Goal: Entertainment & Leisure: Consume media (video, audio)

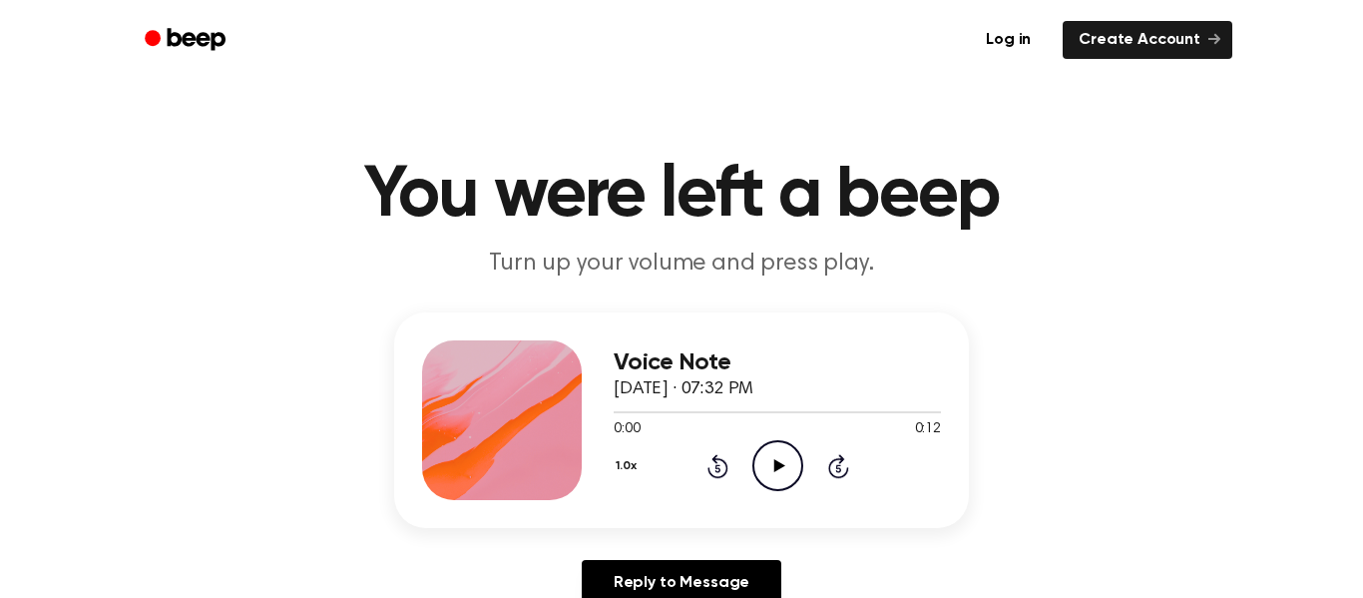
click at [796, 461] on icon "Play Audio" at bounding box center [778, 465] width 51 height 51
click at [786, 468] on icon "Pause Audio" at bounding box center [778, 465] width 51 height 51
click at [786, 468] on icon "Play Audio" at bounding box center [778, 465] width 51 height 51
click at [767, 488] on circle at bounding box center [778, 465] width 49 height 49
click at [766, 481] on icon "Play Audio" at bounding box center [778, 465] width 51 height 51
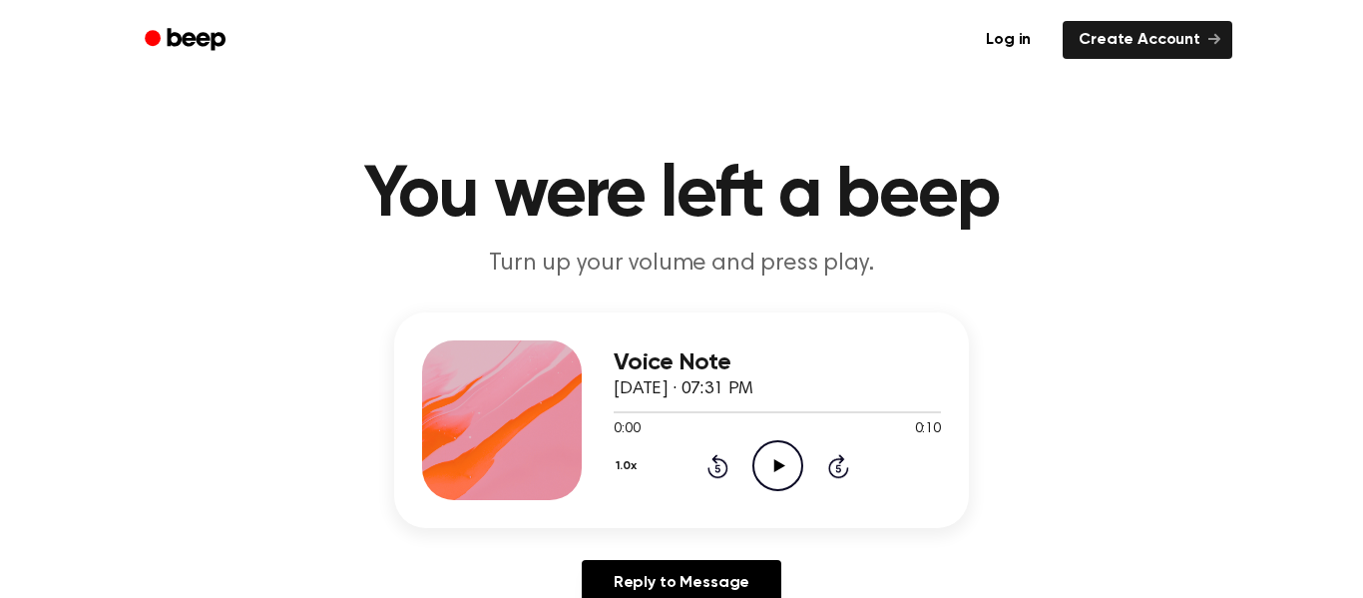
click at [780, 478] on icon "Play Audio" at bounding box center [778, 465] width 51 height 51
click at [694, 428] on div "0:10 0:10" at bounding box center [777, 429] width 327 height 21
click at [797, 467] on icon "Play Audio" at bounding box center [778, 465] width 51 height 51
click at [790, 463] on icon "Play Audio" at bounding box center [778, 465] width 51 height 51
click at [793, 470] on icon "Play Audio" at bounding box center [778, 465] width 51 height 51
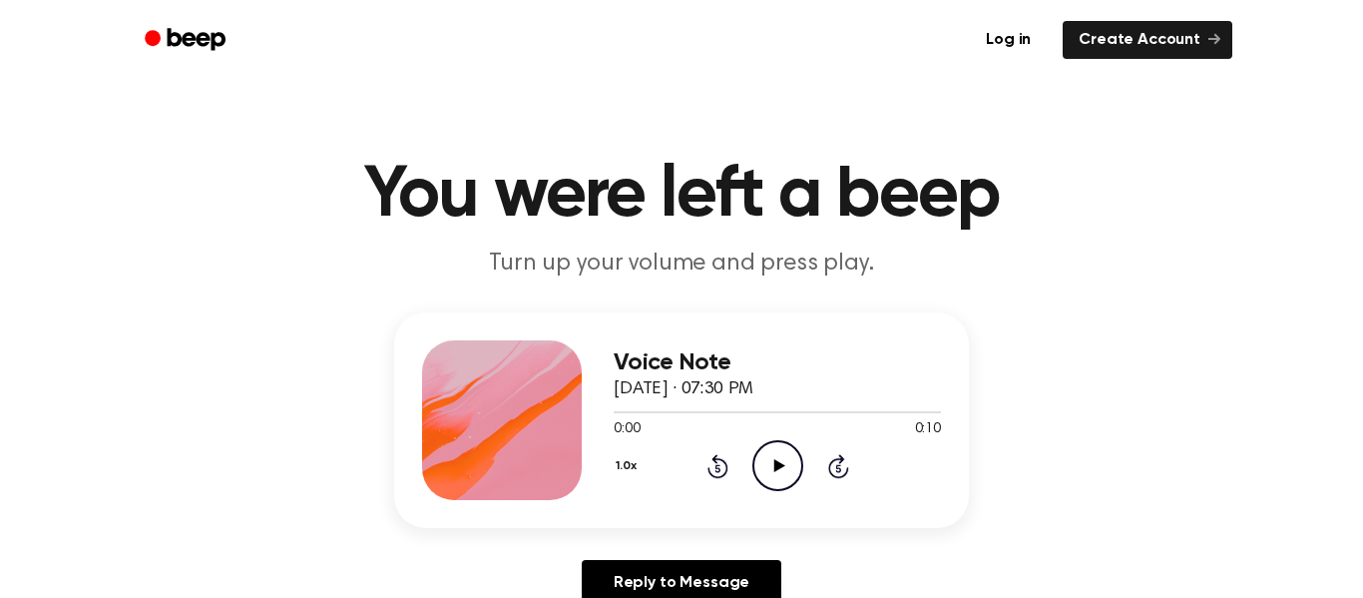
click at [797, 472] on icon "Play Audio" at bounding box center [778, 465] width 51 height 51
click at [783, 459] on icon "Play Audio" at bounding box center [778, 465] width 51 height 51
click at [793, 478] on icon "Play Audio" at bounding box center [778, 465] width 51 height 51
click at [785, 476] on icon "Pause Audio" at bounding box center [778, 465] width 51 height 51
click at [778, 461] on icon "Play Audio" at bounding box center [778, 465] width 51 height 51
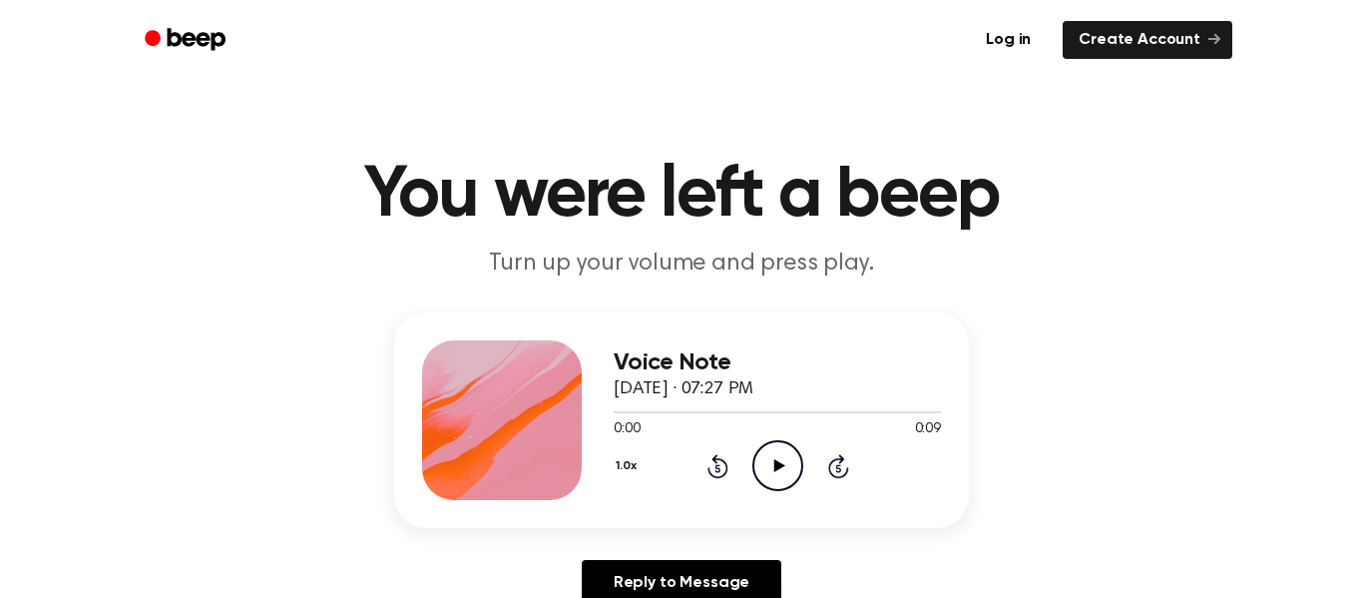
click at [774, 449] on icon "Play Audio" at bounding box center [778, 465] width 51 height 51
click at [779, 461] on icon "Play Audio" at bounding box center [778, 465] width 51 height 51
click at [789, 450] on icon "Play Audio" at bounding box center [778, 465] width 51 height 51
click at [768, 462] on icon "Play Audio" at bounding box center [778, 465] width 51 height 51
click at [754, 451] on icon "Play Audio" at bounding box center [778, 465] width 51 height 51
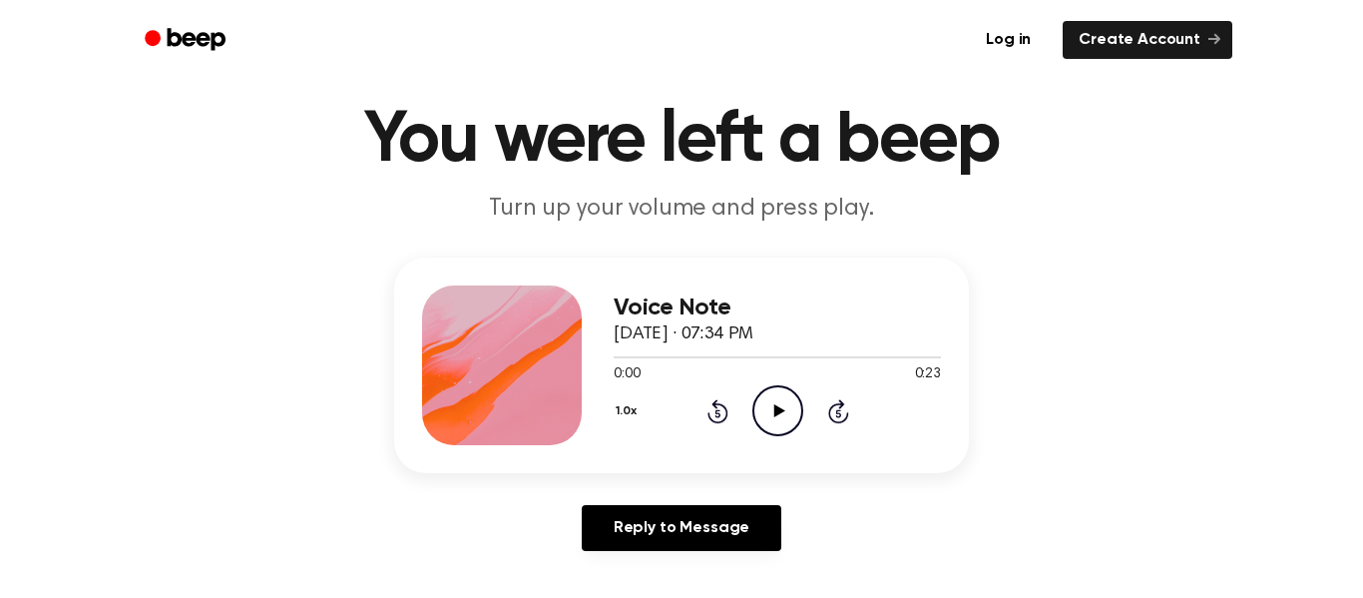
scroll to position [63, 0]
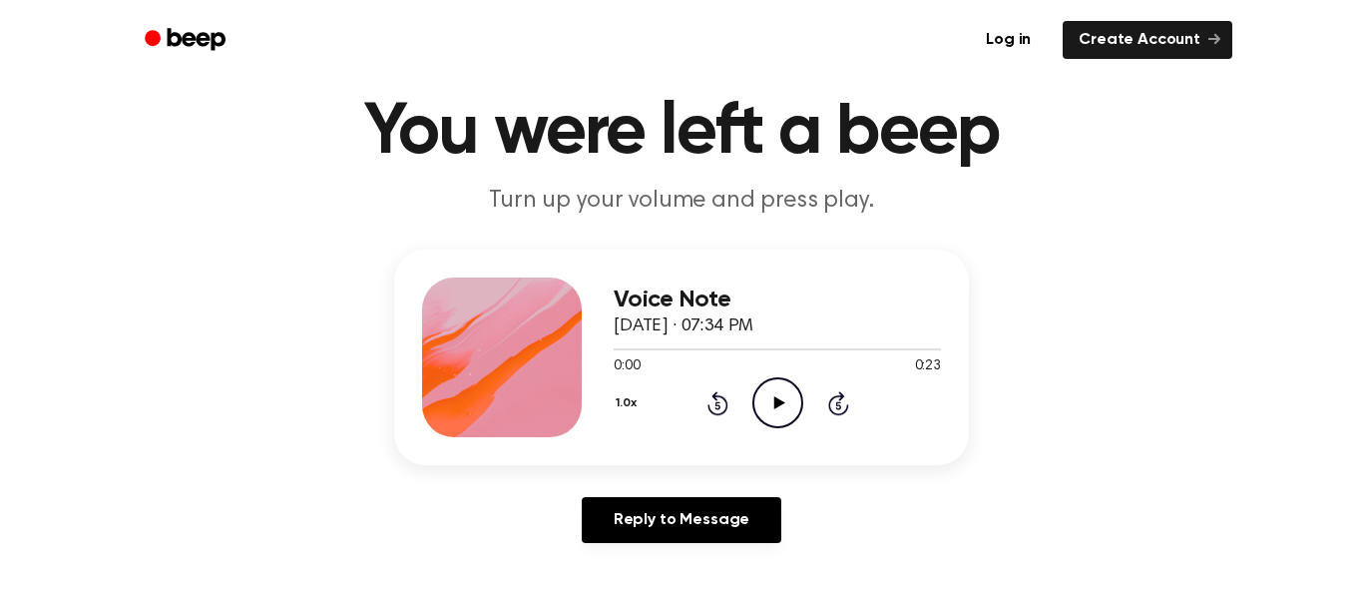
click at [781, 423] on icon "Play Audio" at bounding box center [778, 402] width 51 height 51
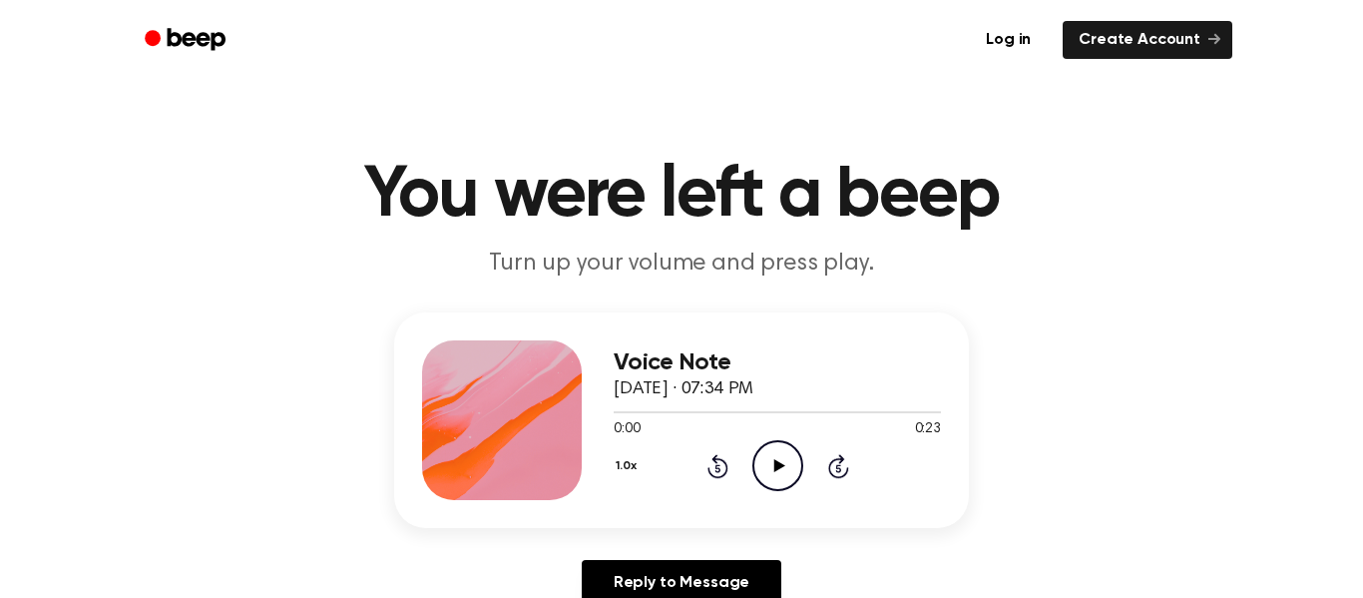
click at [773, 494] on div "Voice Note September 24, 2025 · 07:34 PM 0:00 0:23 Your browser does not suppor…" at bounding box center [777, 420] width 327 height 160
click at [772, 461] on icon "Play Audio" at bounding box center [778, 465] width 51 height 51
click at [790, 472] on icon "Play Audio" at bounding box center [778, 465] width 51 height 51
click at [790, 472] on icon "Pause Audio" at bounding box center [778, 465] width 51 height 51
click at [790, 472] on icon "Play Audio" at bounding box center [778, 465] width 51 height 51
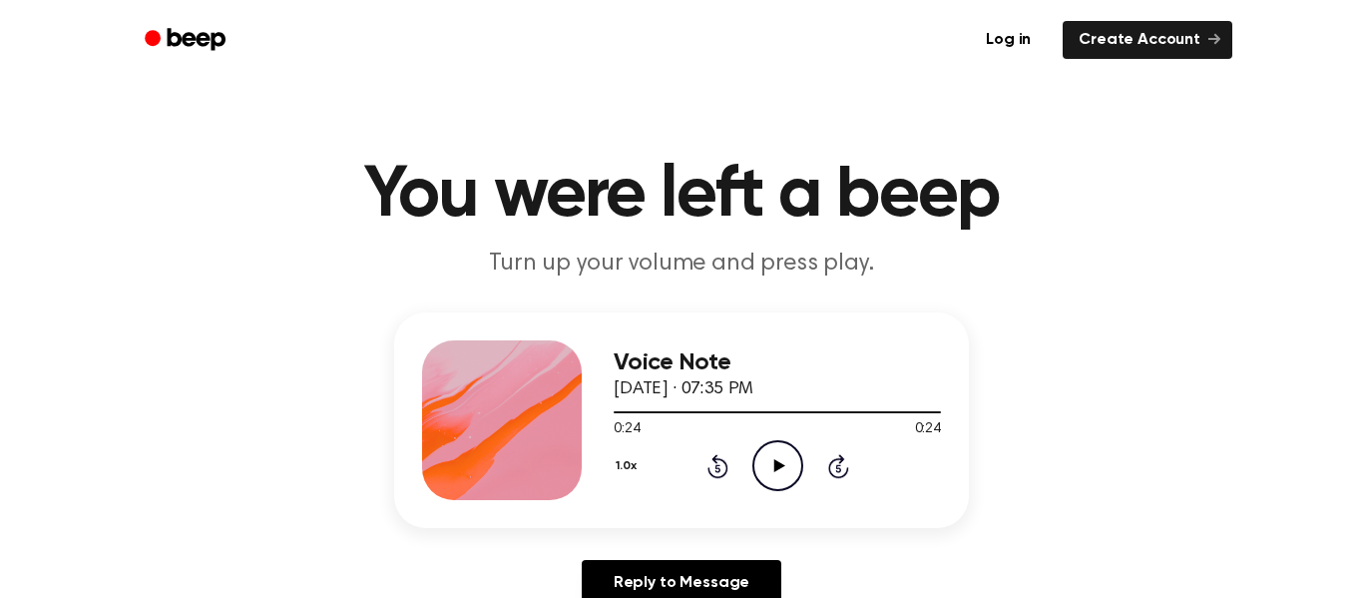
click at [790, 472] on icon "Play Audio" at bounding box center [778, 465] width 51 height 51
click at [763, 461] on icon "Play Audio" at bounding box center [778, 465] width 51 height 51
click at [782, 480] on icon "Play Audio" at bounding box center [778, 465] width 51 height 51
click at [751, 476] on div "1.0x Rewind 5 seconds Play Audio Skip 5 seconds" at bounding box center [777, 465] width 327 height 51
click at [762, 463] on icon "Play Audio" at bounding box center [778, 465] width 51 height 51
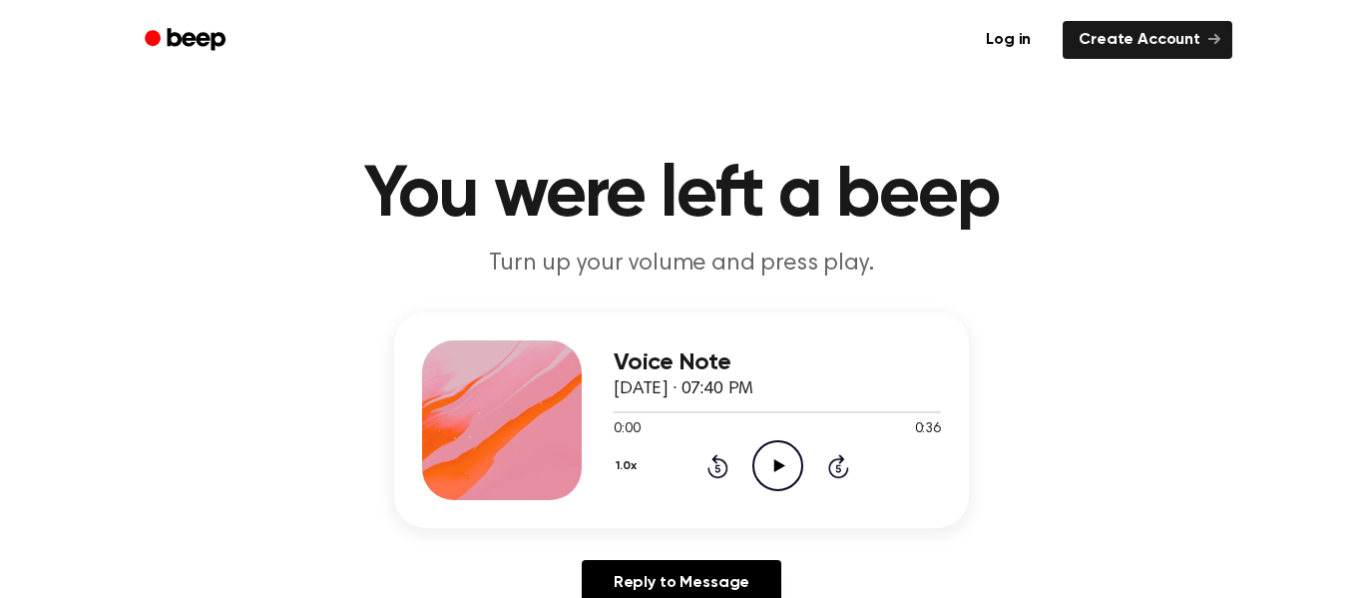
click at [766, 481] on icon "Play Audio" at bounding box center [778, 465] width 51 height 51
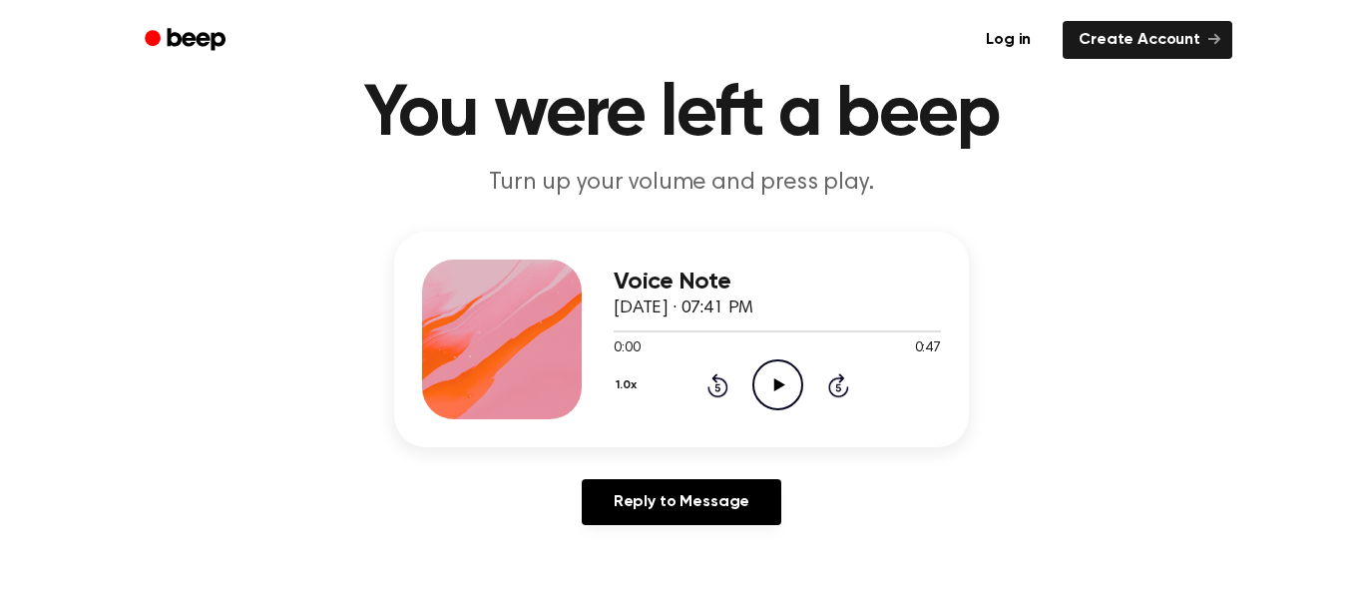
scroll to position [82, 0]
click at [751, 365] on div "1.0x Rewind 5 seconds Play Audio Skip 5 seconds" at bounding box center [777, 383] width 327 height 51
click at [760, 372] on icon "Play Audio" at bounding box center [778, 383] width 51 height 51
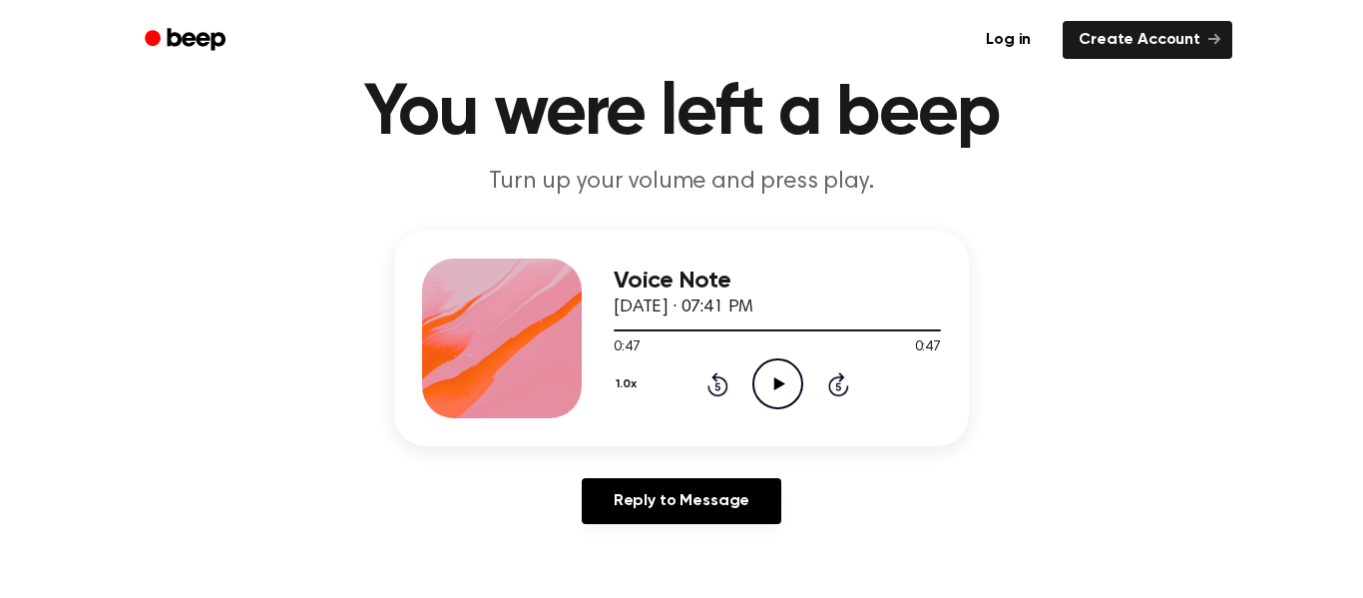
click at [768, 372] on icon "Play Audio" at bounding box center [778, 383] width 51 height 51
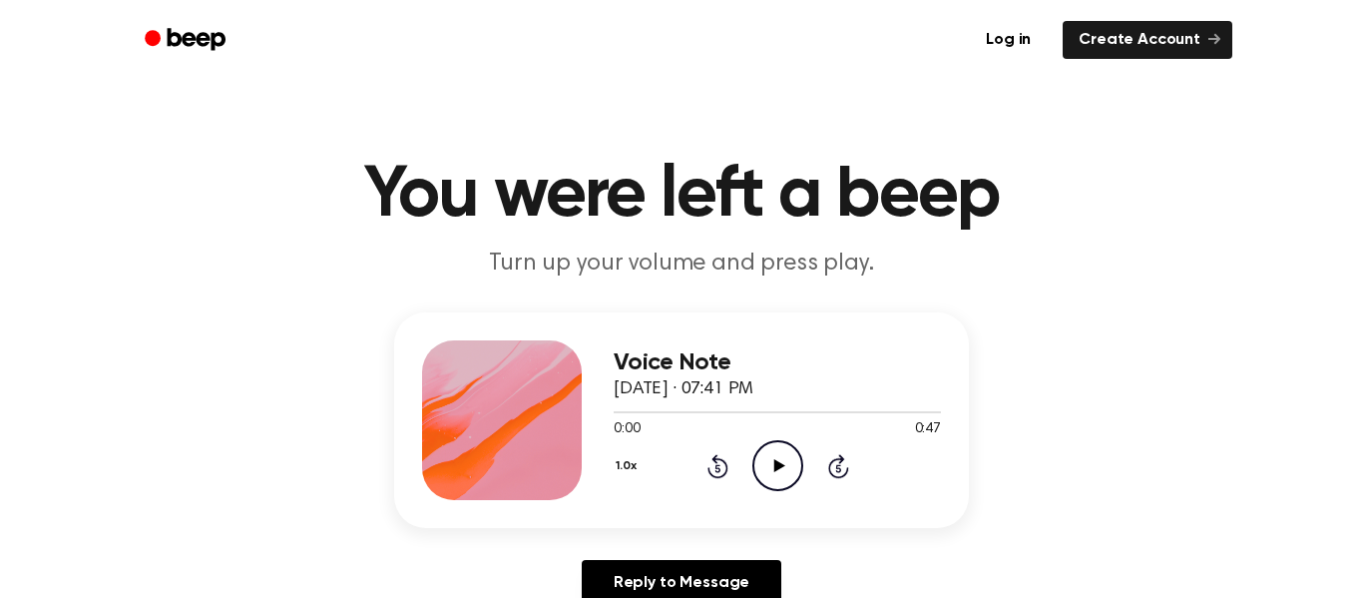
click at [784, 449] on icon "Play Audio" at bounding box center [778, 465] width 51 height 51
click at [759, 469] on icon "Play Audio" at bounding box center [778, 465] width 51 height 51
click at [784, 460] on icon "Play Audio" at bounding box center [778, 465] width 51 height 51
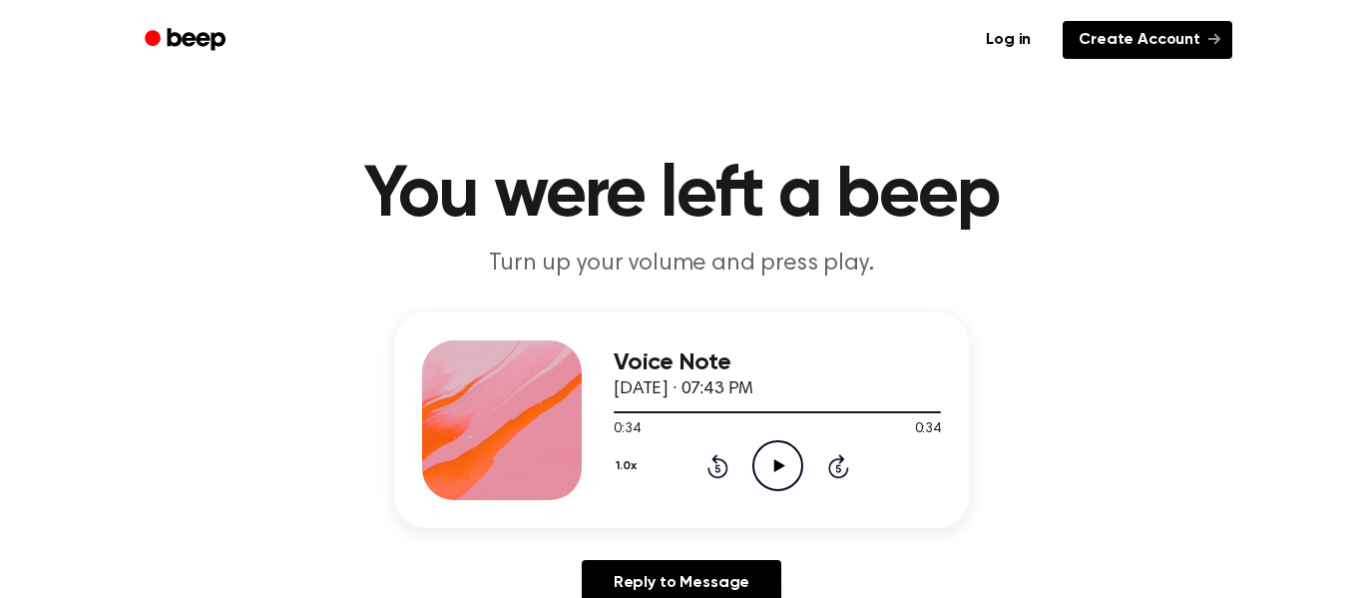
click at [1189, 38] on link "Create Account" at bounding box center [1148, 40] width 170 height 38
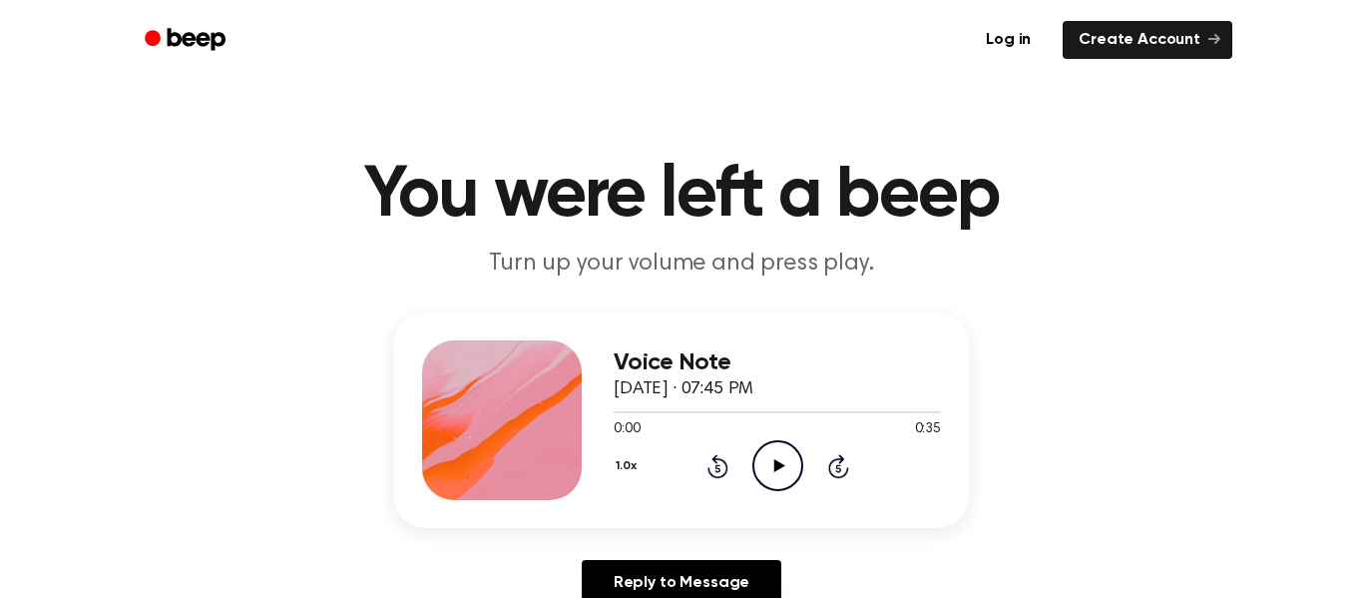
click at [769, 476] on icon "Play Audio" at bounding box center [778, 465] width 51 height 51
click at [783, 485] on icon "Play Audio" at bounding box center [778, 465] width 51 height 51
click at [754, 455] on circle at bounding box center [778, 465] width 49 height 49
click at [788, 485] on icon "Play Audio" at bounding box center [778, 465] width 51 height 51
click at [767, 452] on icon "Play Audio" at bounding box center [778, 465] width 51 height 51
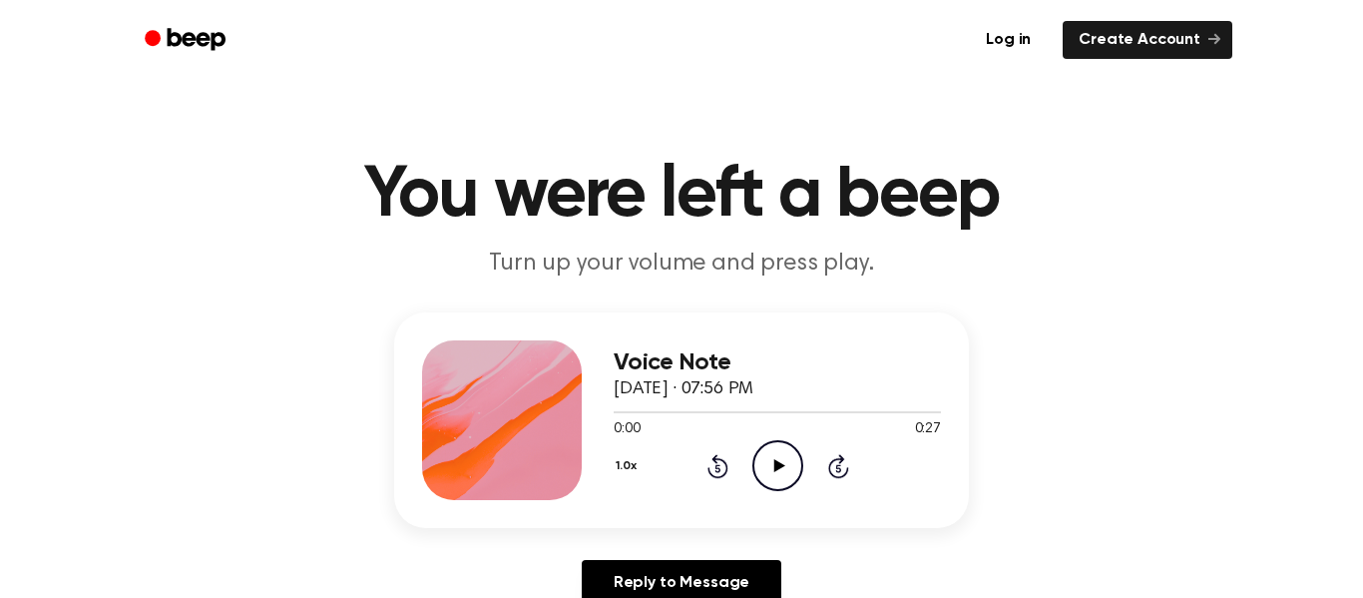
click at [766, 466] on icon "Play Audio" at bounding box center [778, 465] width 51 height 51
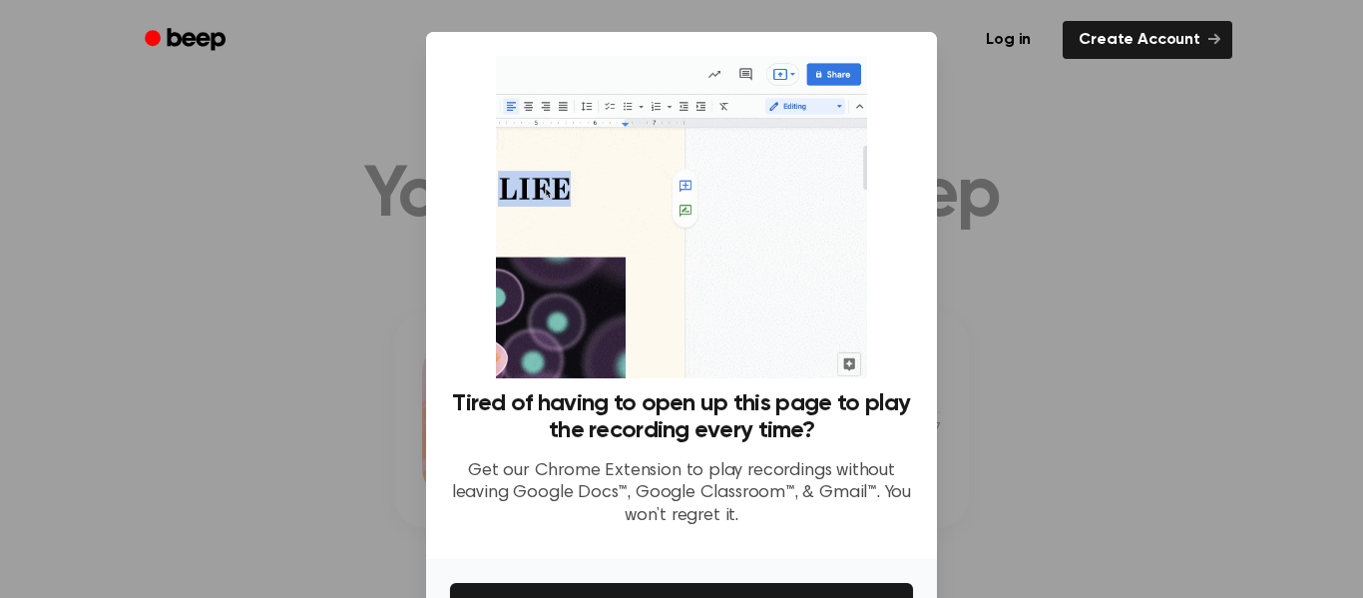
click at [1075, 218] on div at bounding box center [681, 299] width 1363 height 598
click at [1075, 221] on div at bounding box center [681, 299] width 1363 height 598
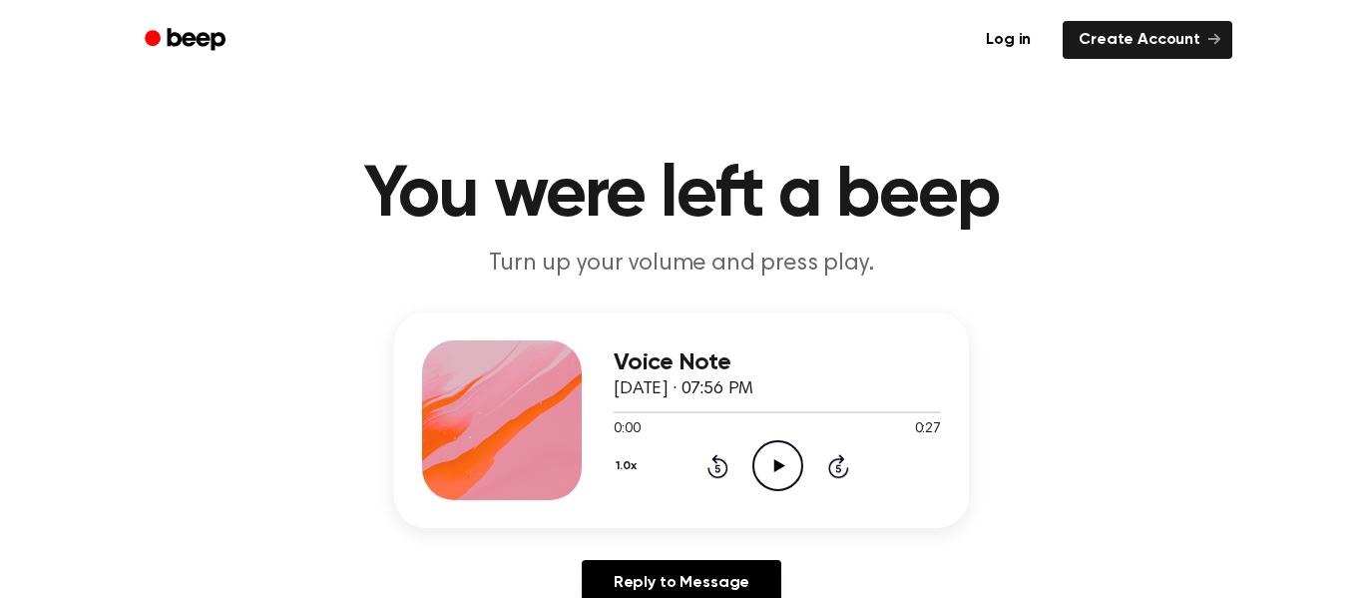
click at [765, 452] on icon "Play Audio" at bounding box center [778, 465] width 51 height 51
click at [788, 461] on icon "Play Audio" at bounding box center [778, 465] width 51 height 51
click at [477, 490] on div at bounding box center [502, 420] width 160 height 160
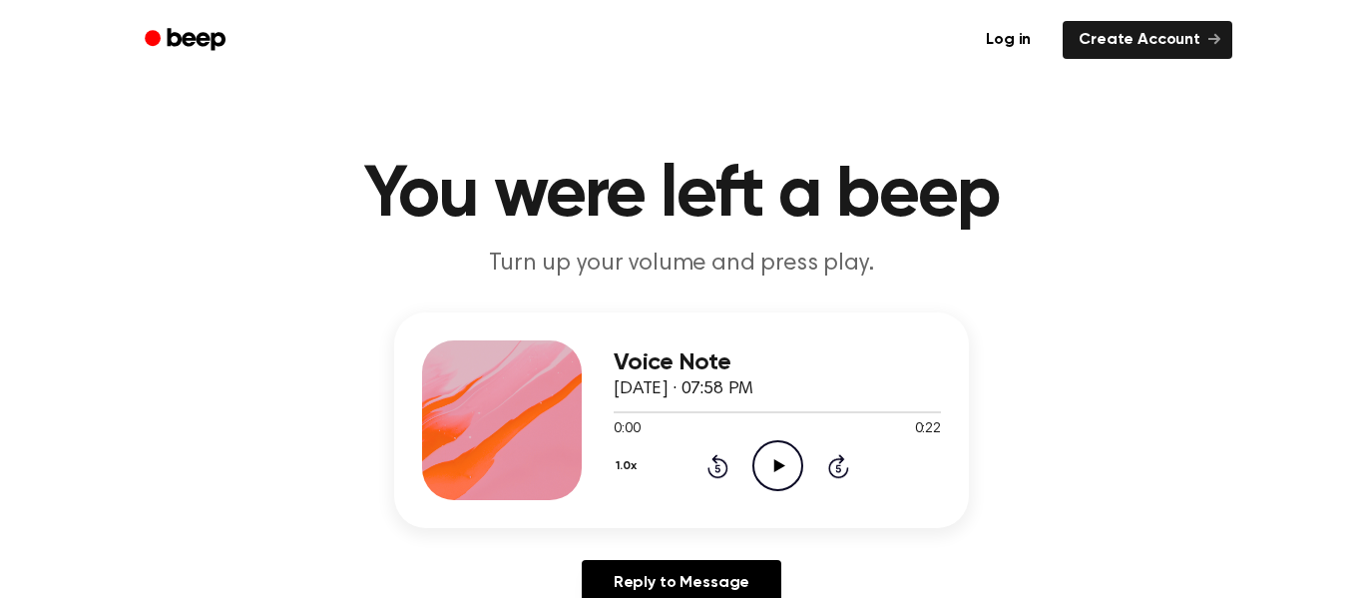
click at [477, 490] on div at bounding box center [502, 420] width 160 height 160
click at [757, 470] on icon "Play Audio" at bounding box center [778, 465] width 51 height 51
